Goal: Information Seeking & Learning: Compare options

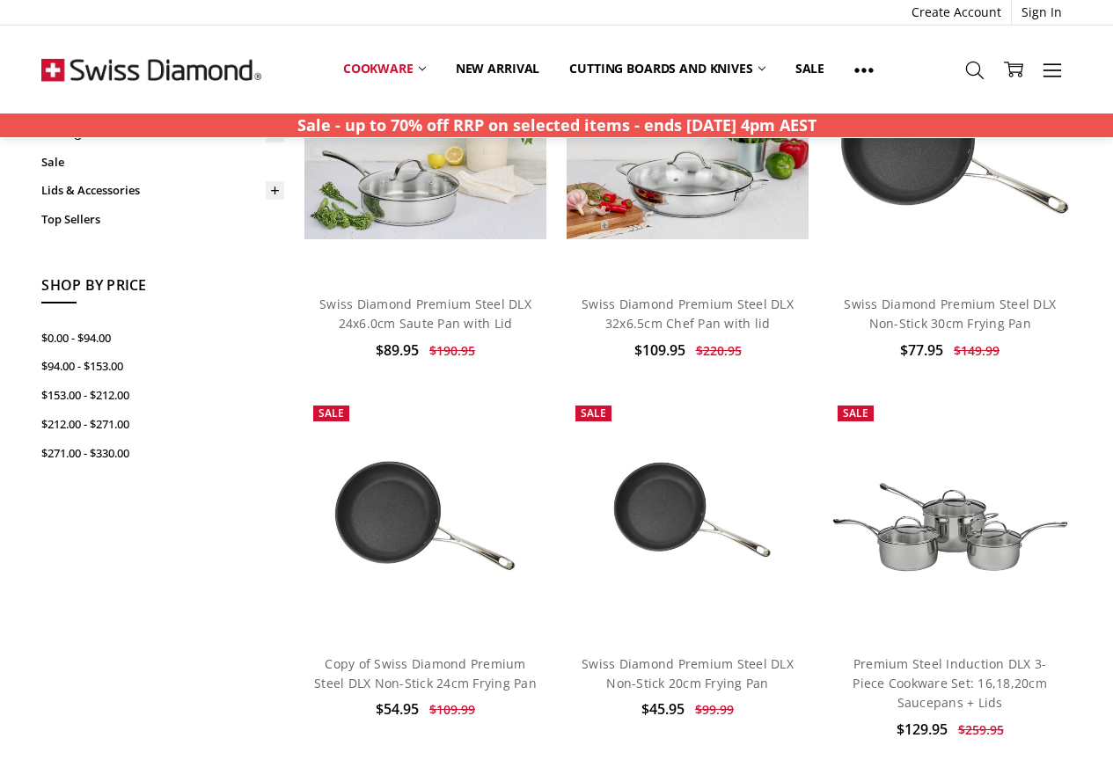
scroll to position [440, 0]
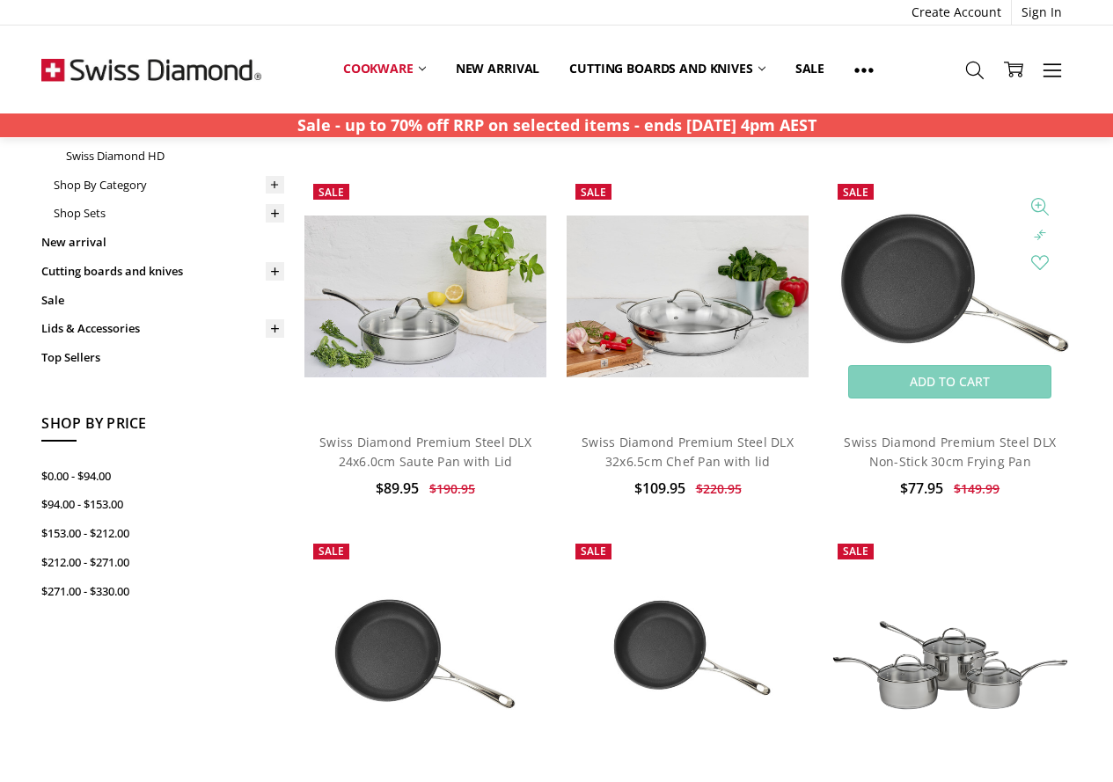
click at [904, 306] on img at bounding box center [950, 296] width 243 height 243
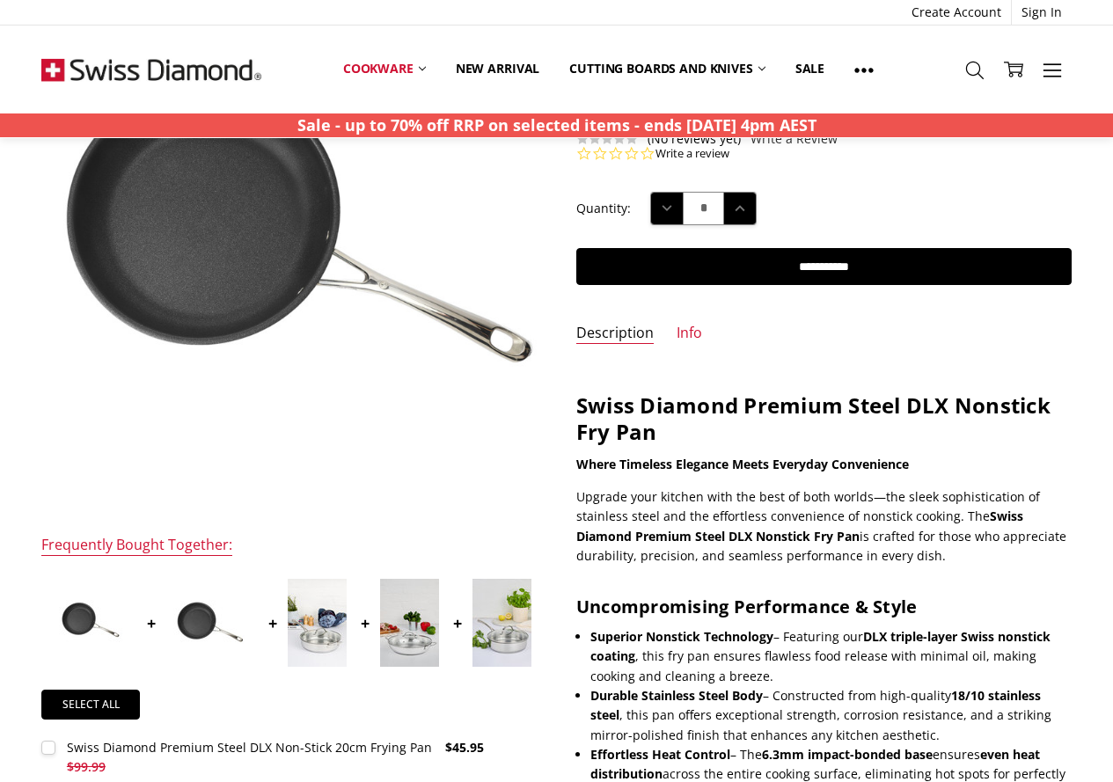
scroll to position [186, 0]
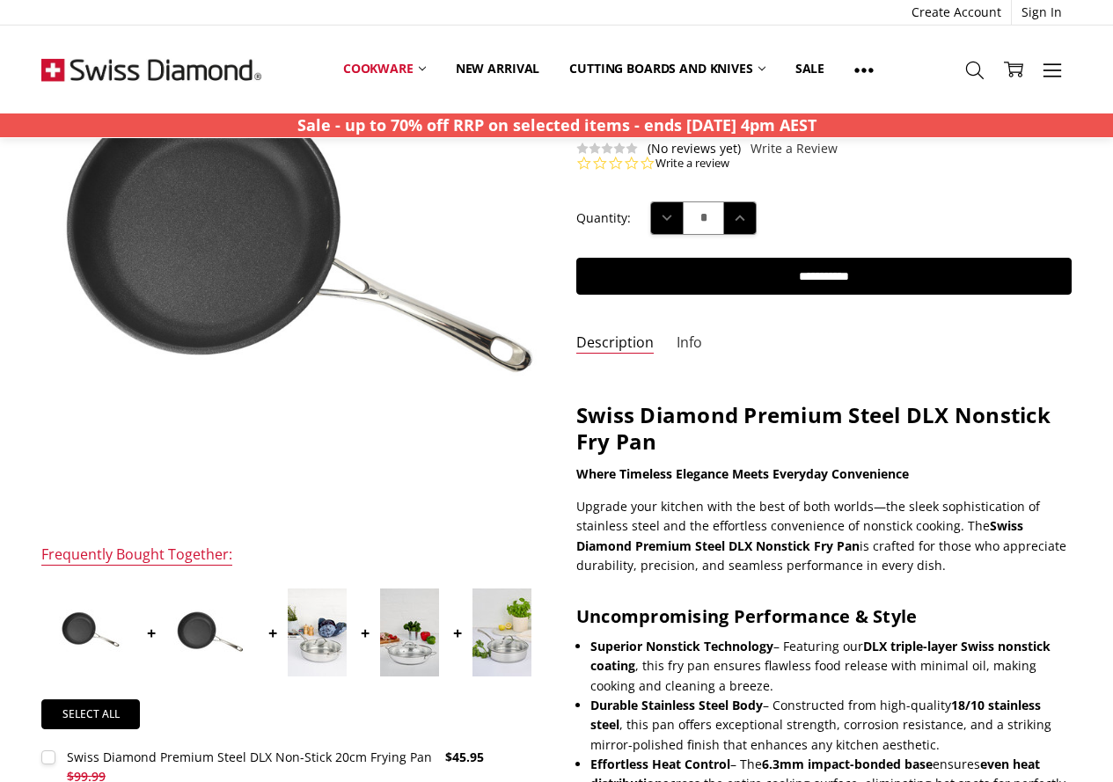
click at [677, 347] on link "Info" at bounding box center [690, 343] width 26 height 20
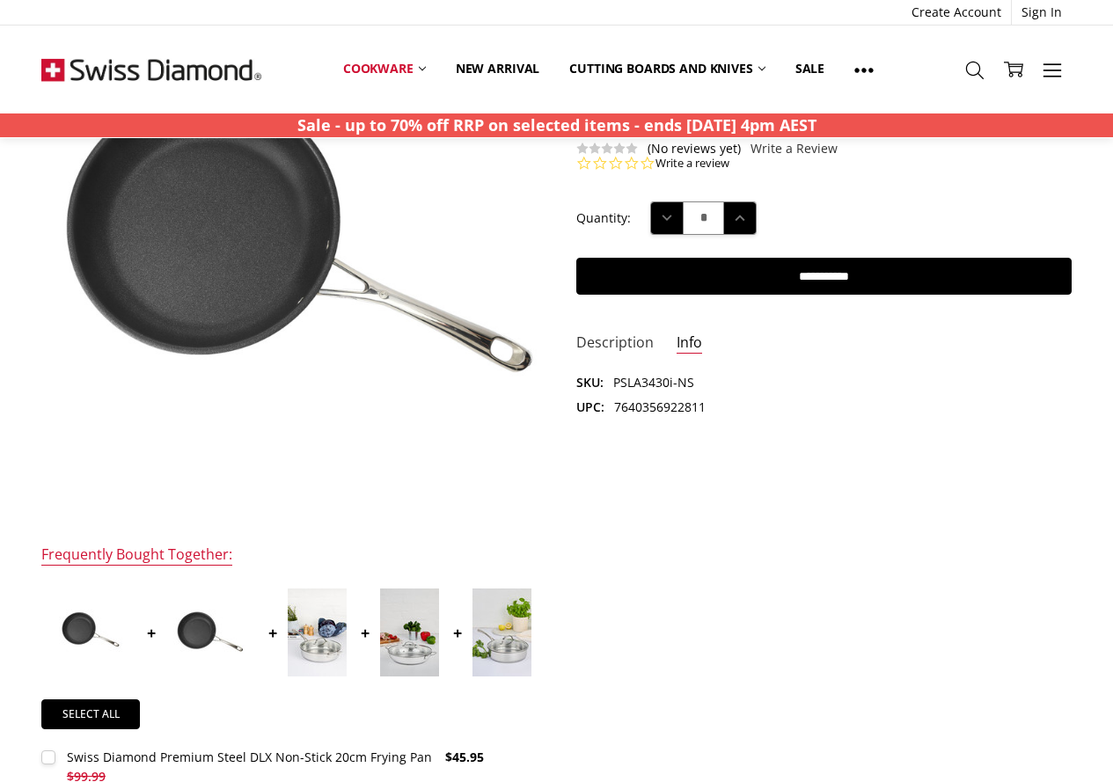
click at [619, 341] on link "Description" at bounding box center [614, 343] width 77 height 20
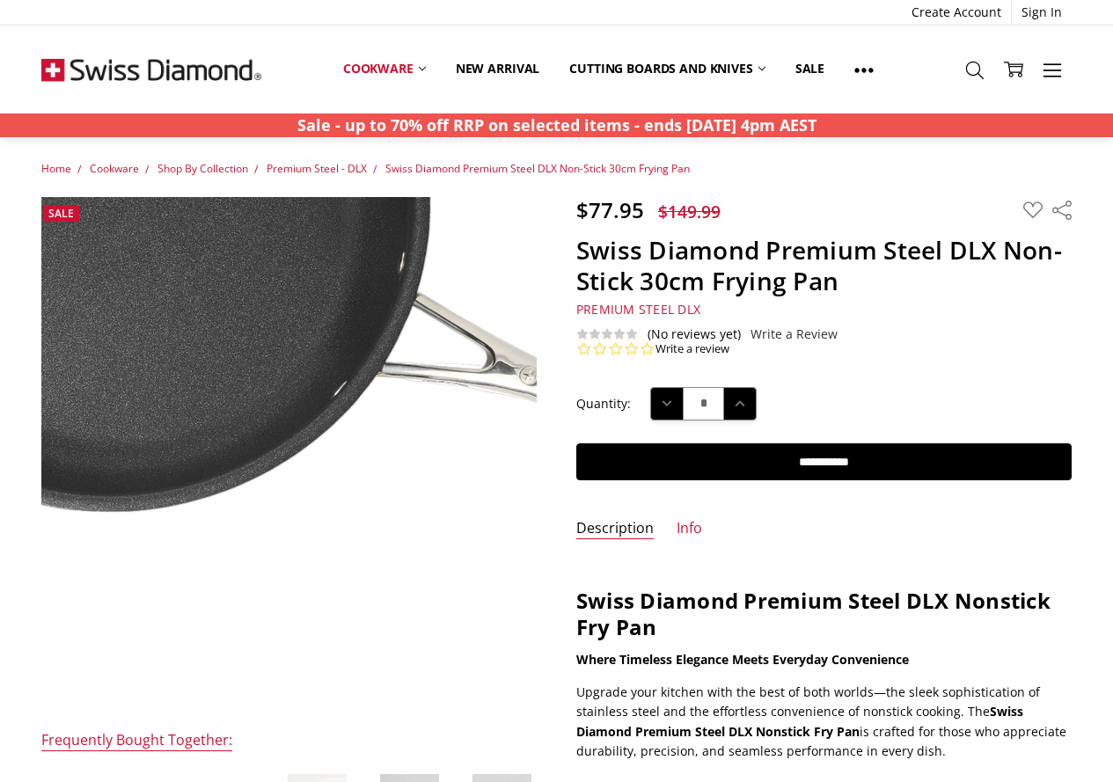
scroll to position [440, 0]
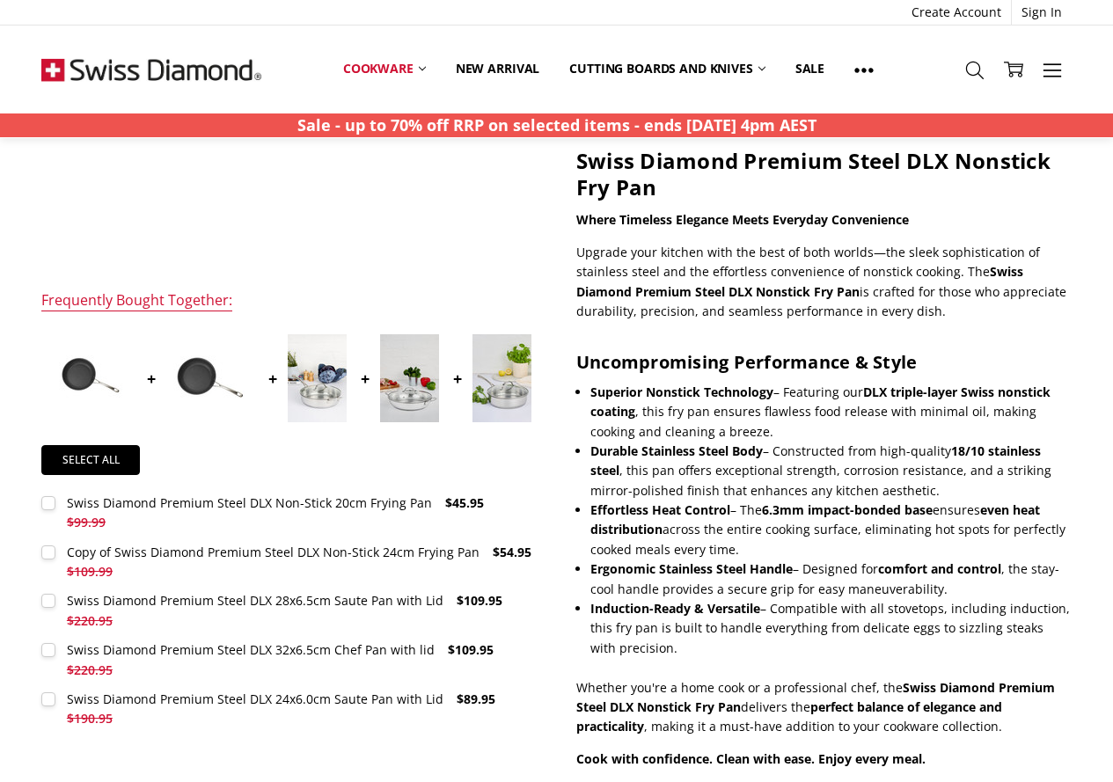
click at [82, 363] on img at bounding box center [89, 378] width 88 height 88
click at [195, 367] on img at bounding box center [210, 378] width 88 height 88
click at [313, 377] on img at bounding box center [317, 378] width 59 height 88
click at [414, 384] on img at bounding box center [409, 378] width 59 height 88
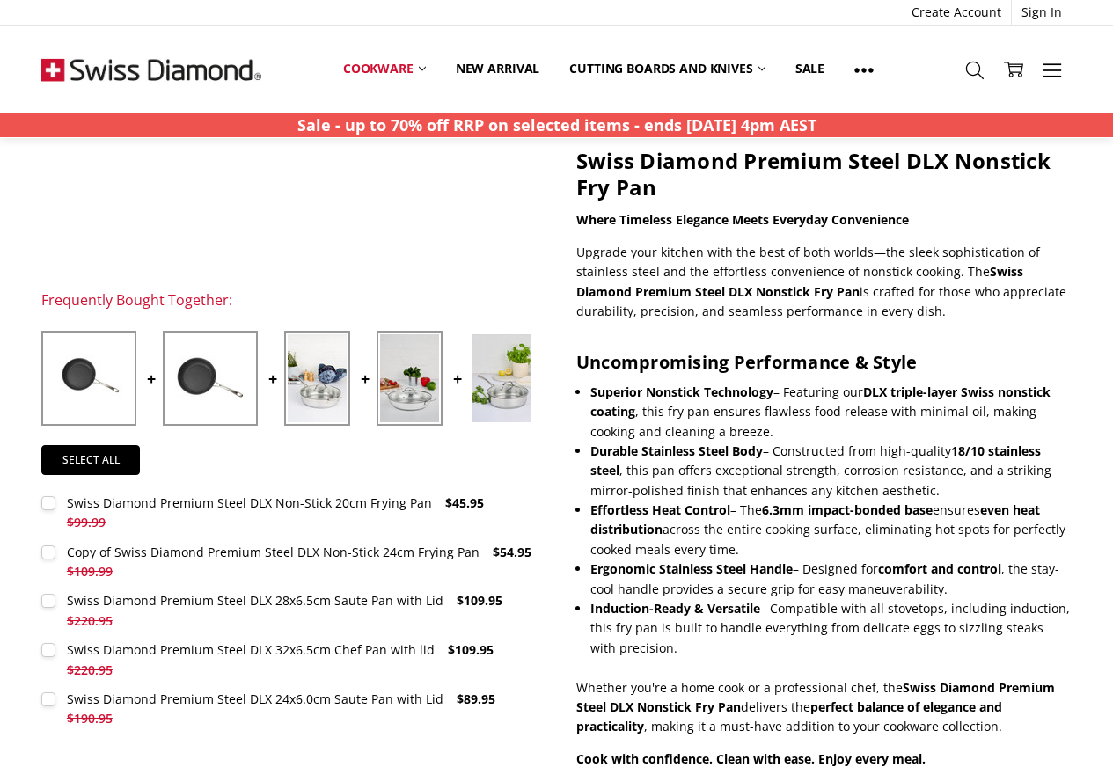
click at [48, 508] on label "Swiss Diamond Premium Steel DLX Non-Stick 20cm Frying Pan $45.95 $99.99 MSRP: Y…" at bounding box center [288, 514] width 495 height 40
click at [51, 543] on label "Copy of Swiss Diamond Premium Steel DLX Non-Stick 24cm Frying Pan $54.95 $109.9…" at bounding box center [288, 563] width 495 height 40
click at [47, 591] on label "Swiss Diamond Premium Steel DLX 28x6.5cm Saute Pan with Lid $109.95 $220.95 MSR…" at bounding box center [288, 611] width 495 height 40
click at [52, 641] on label "Swiss Diamond Premium Steel DLX 32x6.5cm Chef Pan with lid $109.95 $220.95 MSRP…" at bounding box center [288, 661] width 495 height 40
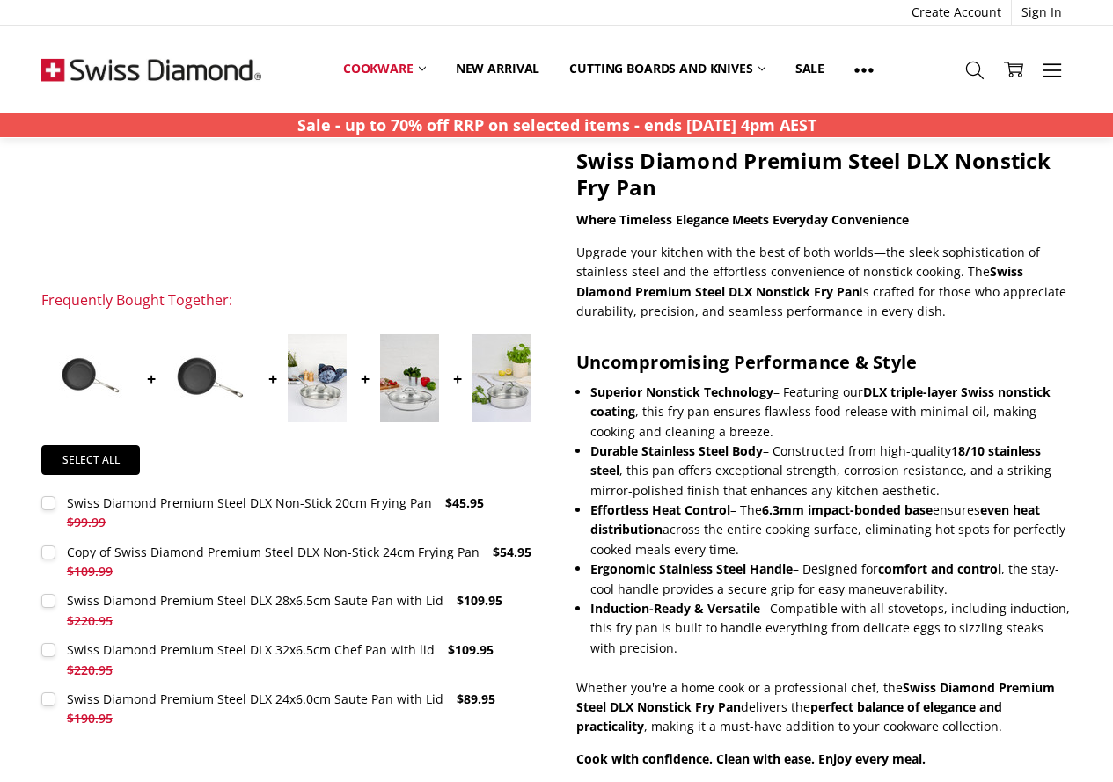
scroll to position [0, 0]
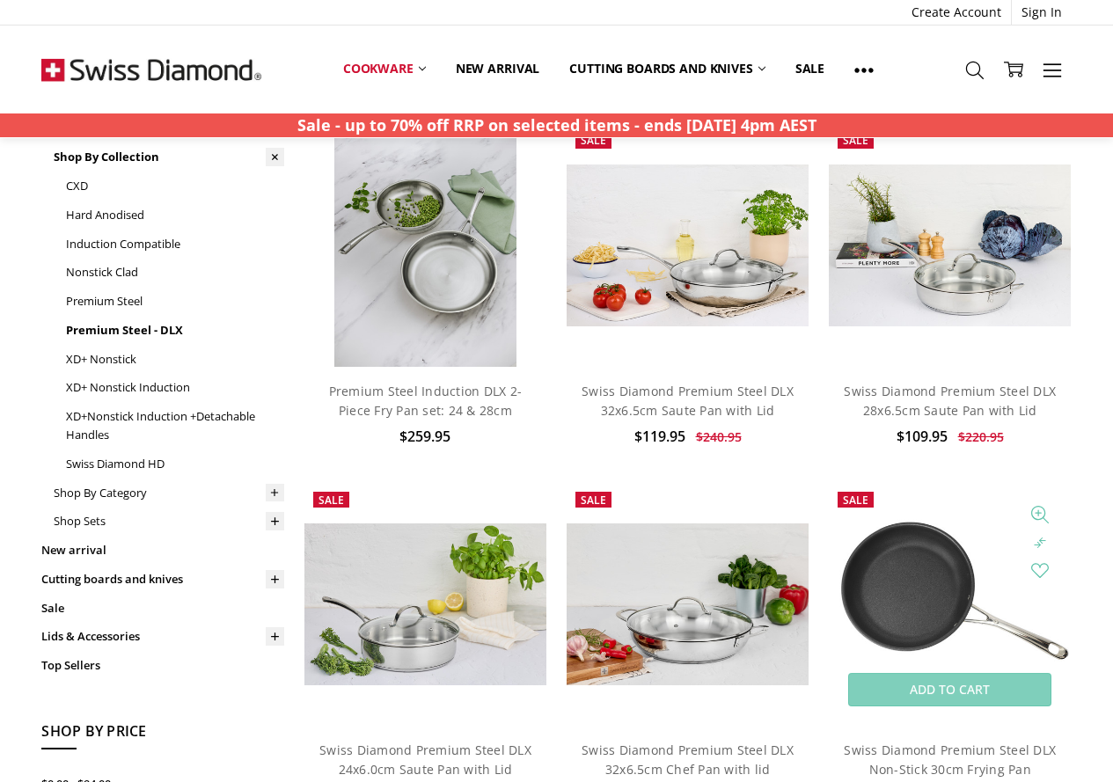
scroll to position [440, 0]
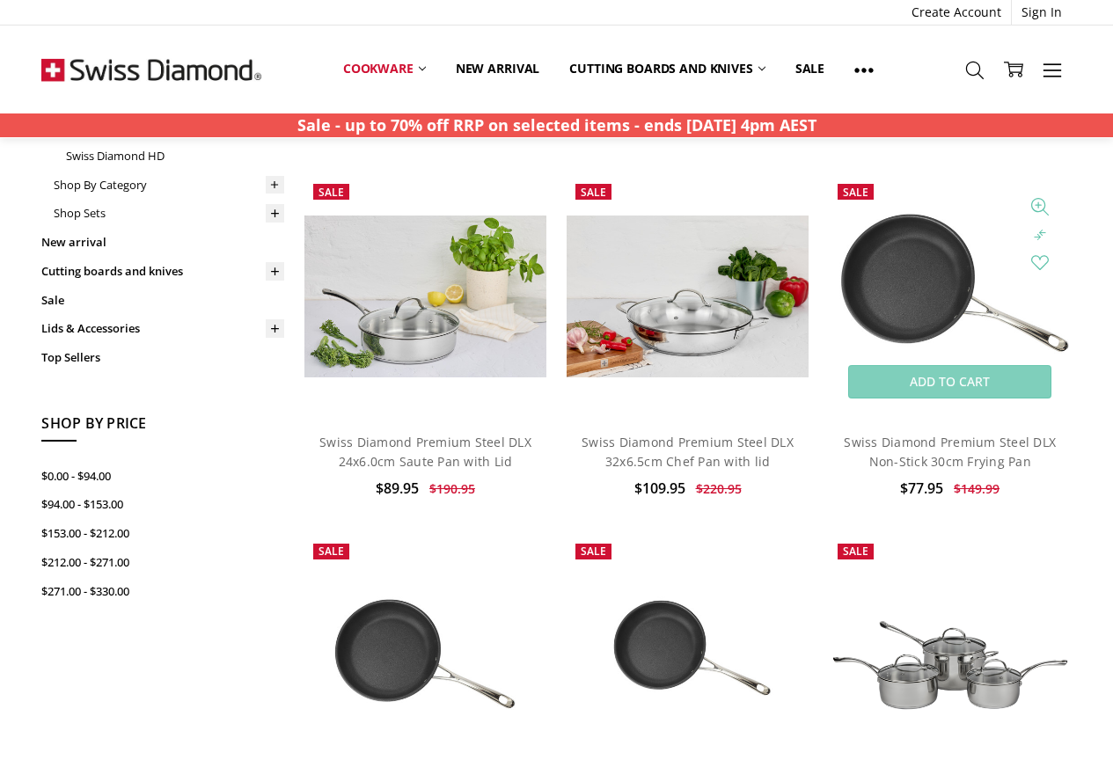
click at [908, 300] on img at bounding box center [950, 296] width 243 height 243
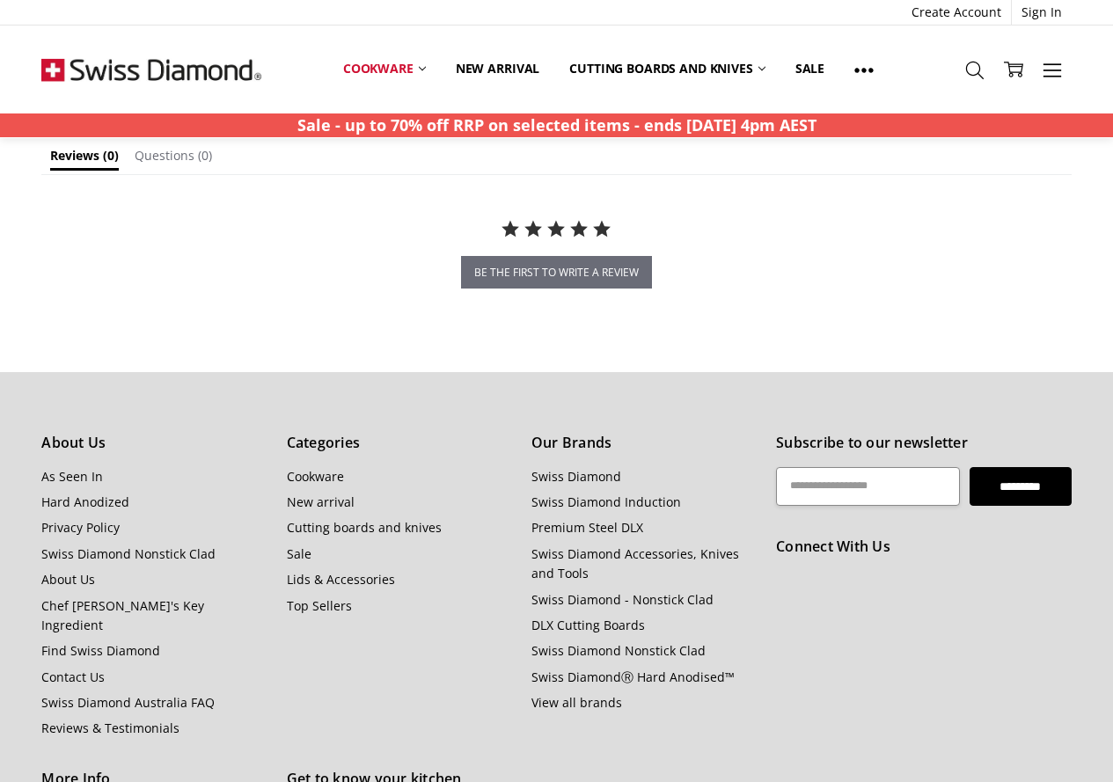
scroll to position [1056, 0]
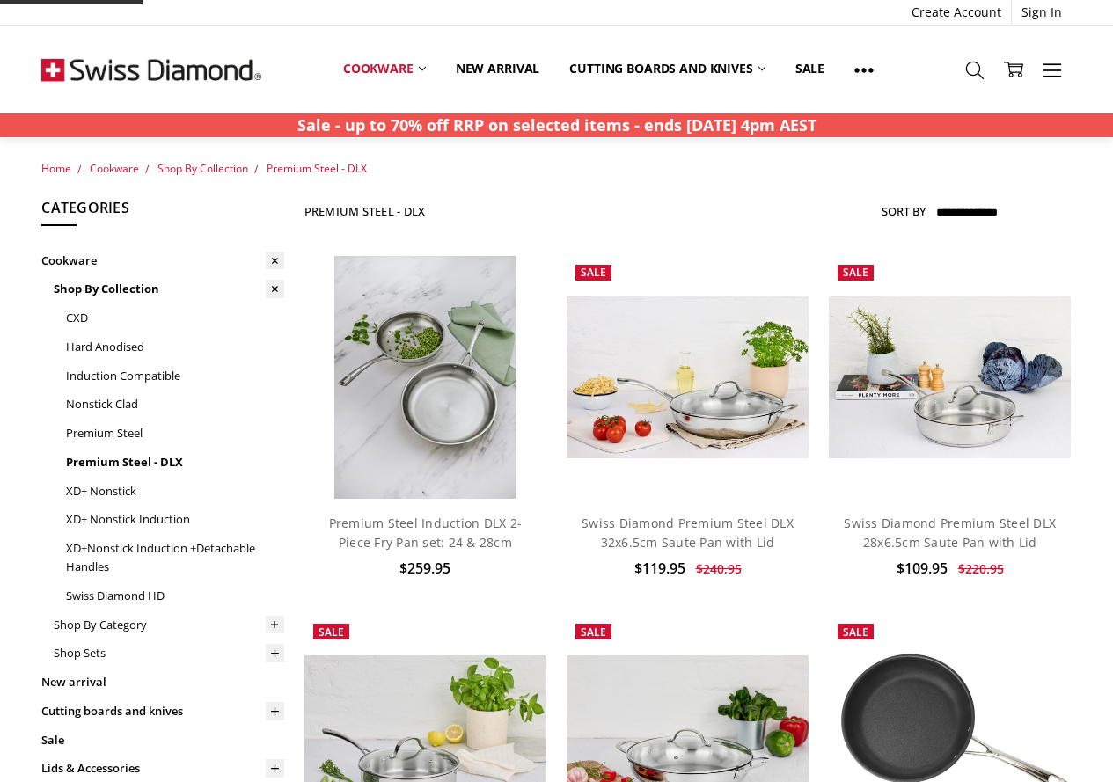
scroll to position [434, 0]
